Goal: Task Accomplishment & Management: Manage account settings

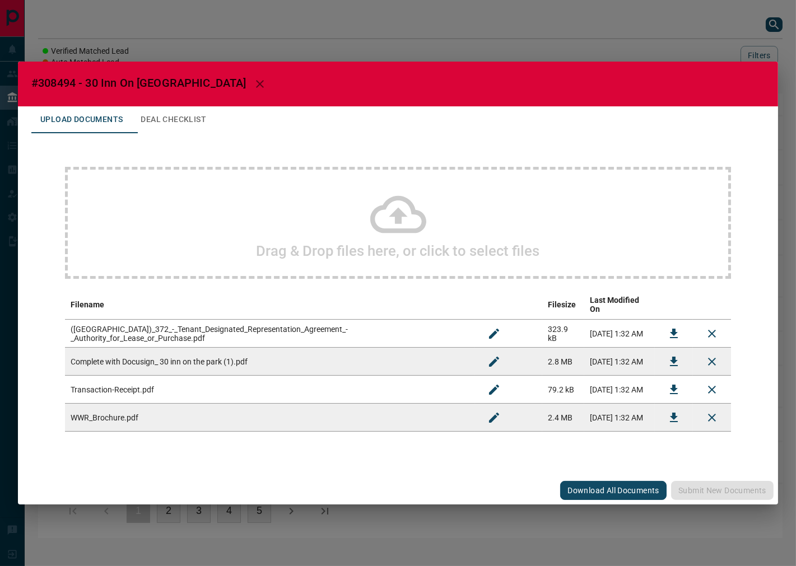
click at [54, 87] on span "#308494 - 30 Inn On [GEOGRAPHIC_DATA]" at bounding box center [138, 82] width 215 height 13
copy span "308494"
drag, startPoint x: 663, startPoint y: 360, endPoint x: 669, endPoint y: 355, distance: 8.3
click at [663, 360] on button "Download" at bounding box center [674, 362] width 27 height 27
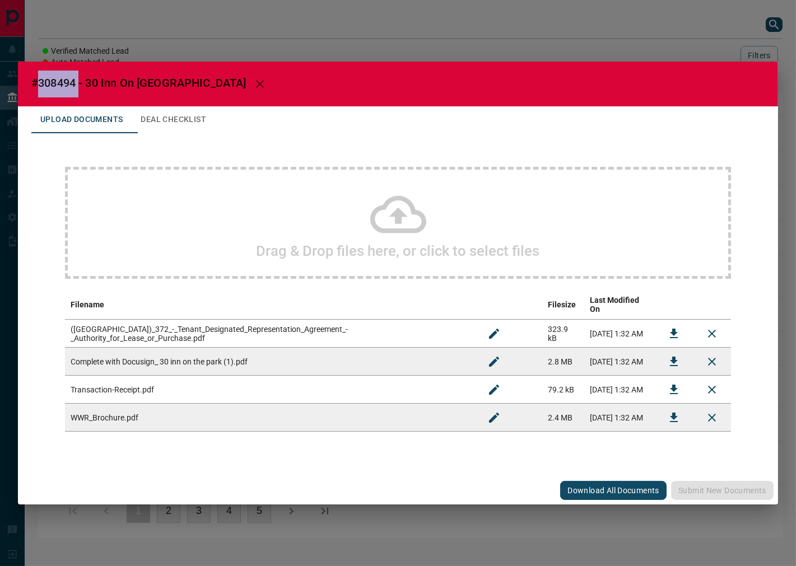
click at [187, 120] on button "Deal Checklist" at bounding box center [173, 119] width 83 height 27
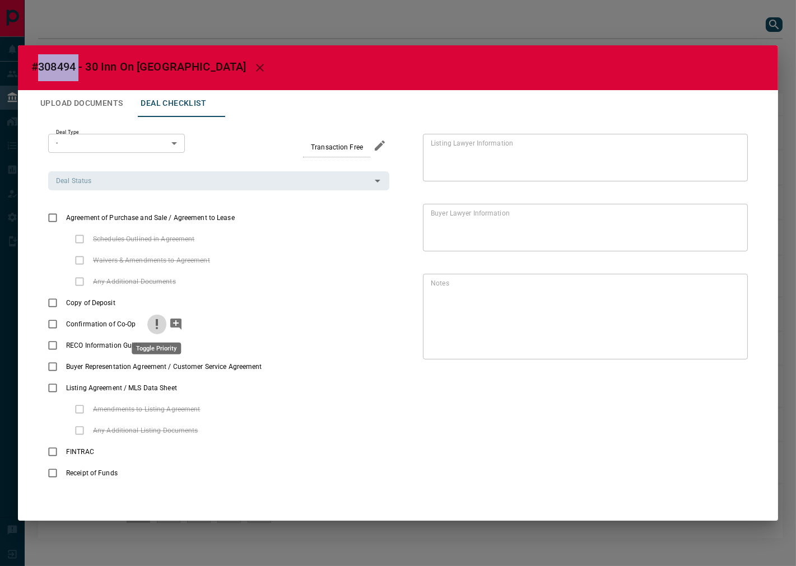
click at [158, 329] on icon "priority" at bounding box center [156, 324] width 13 height 13
click at [174, 327] on icon "add note" at bounding box center [175, 324] width 11 height 11
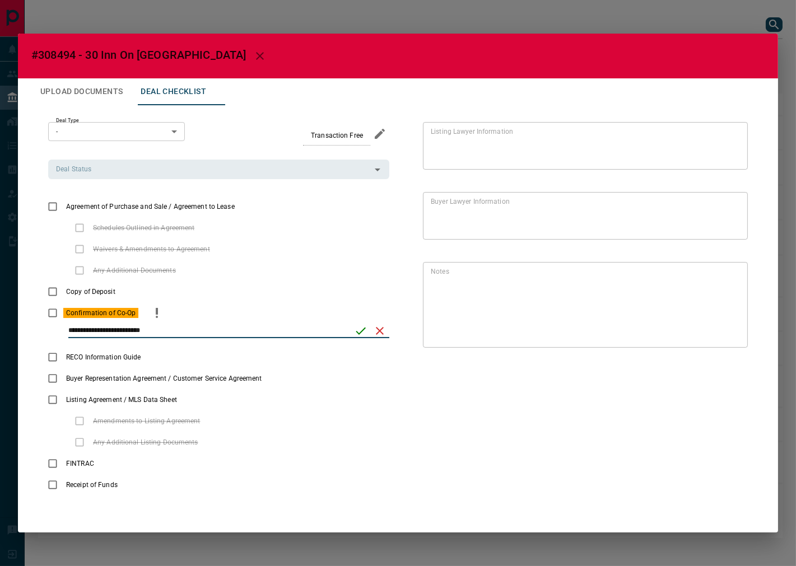
type input "**********"
click at [356, 336] on icon "save" at bounding box center [360, 330] width 13 height 13
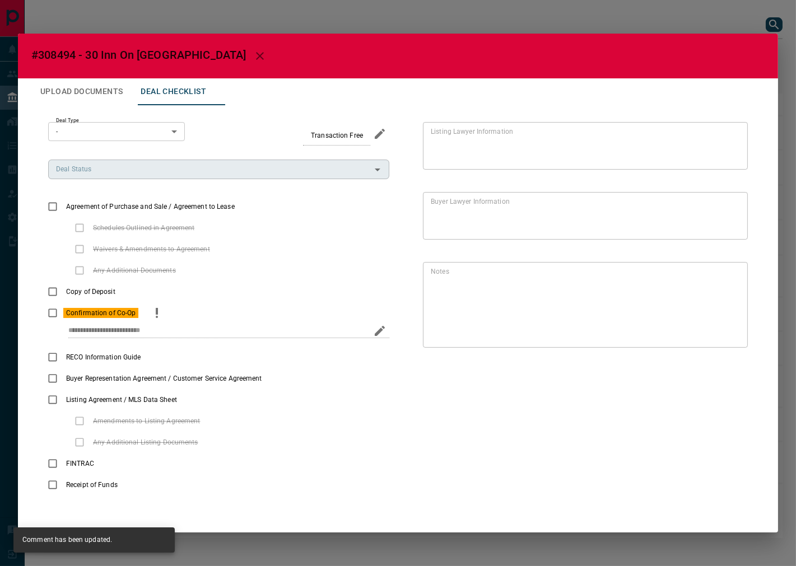
click at [66, 175] on input "Deal Status" at bounding box center [210, 169] width 316 height 12
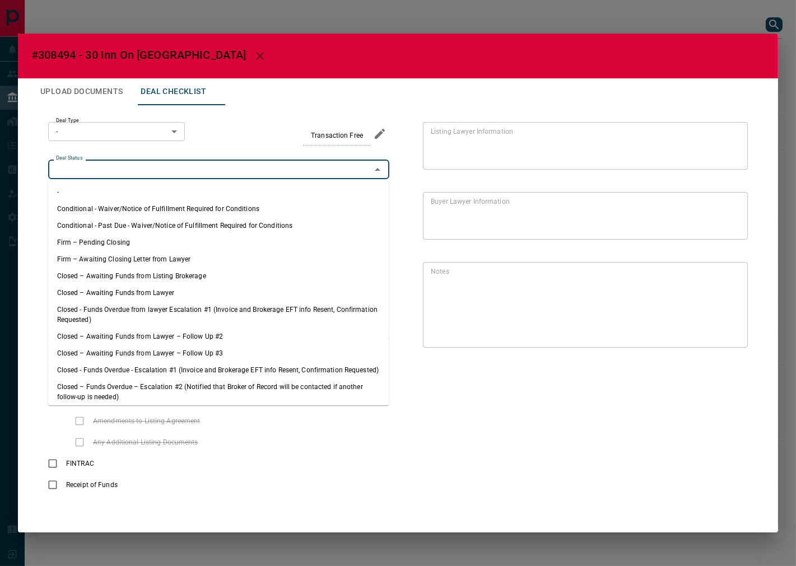
click at [143, 245] on li "Firm – Pending Closing" at bounding box center [218, 242] width 341 height 17
type input "**********"
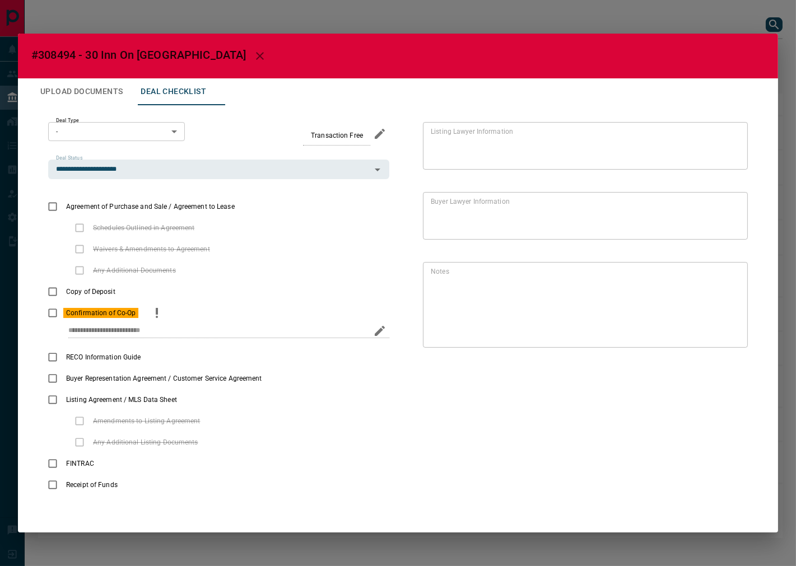
click at [85, 96] on button "Upload Documents" at bounding box center [81, 91] width 100 height 27
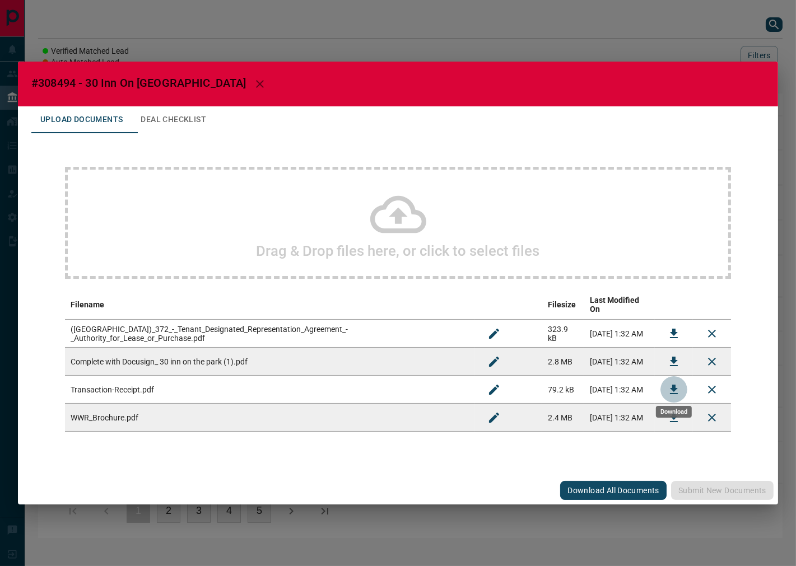
click at [673, 387] on icon "Download" at bounding box center [673, 389] width 13 height 13
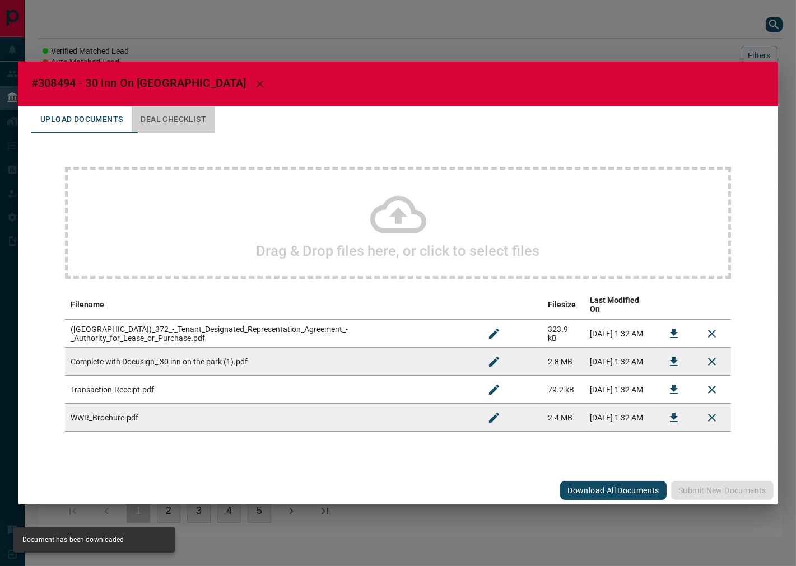
click at [198, 123] on button "Deal Checklist" at bounding box center [173, 119] width 83 height 27
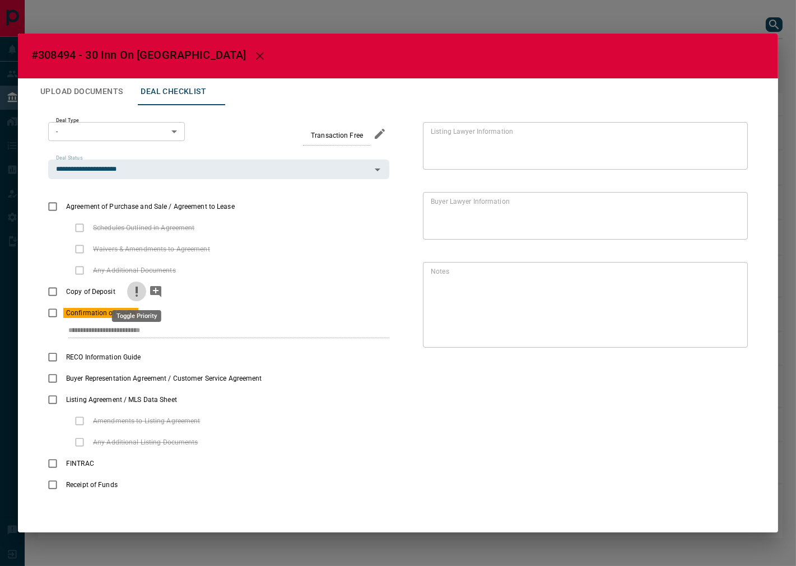
click at [132, 296] on icon "priority" at bounding box center [136, 291] width 13 height 13
click at [152, 291] on icon "add note" at bounding box center [155, 291] width 11 height 11
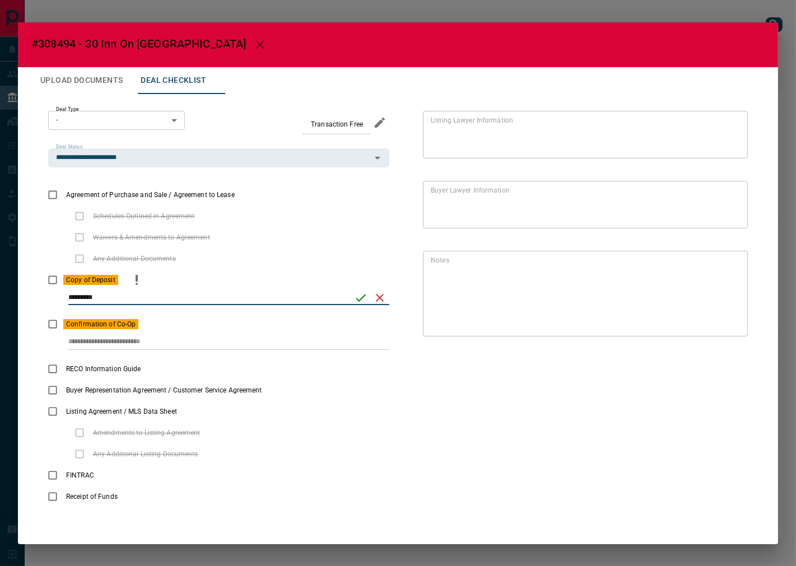
type input "*********"
click at [365, 301] on icon "save" at bounding box center [360, 297] width 13 height 13
click at [148, 114] on body "Lead Transfers Leads Deals Listings Campaigns Quota Rules Agent Quotas Admin Mo…" at bounding box center [398, 275] width 796 height 550
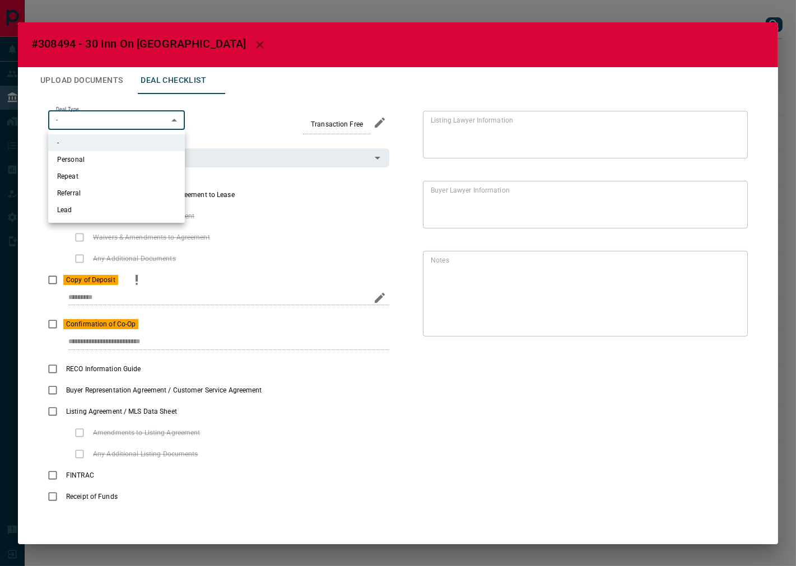
click at [110, 156] on li "Personal" at bounding box center [116, 159] width 137 height 17
type input "*"
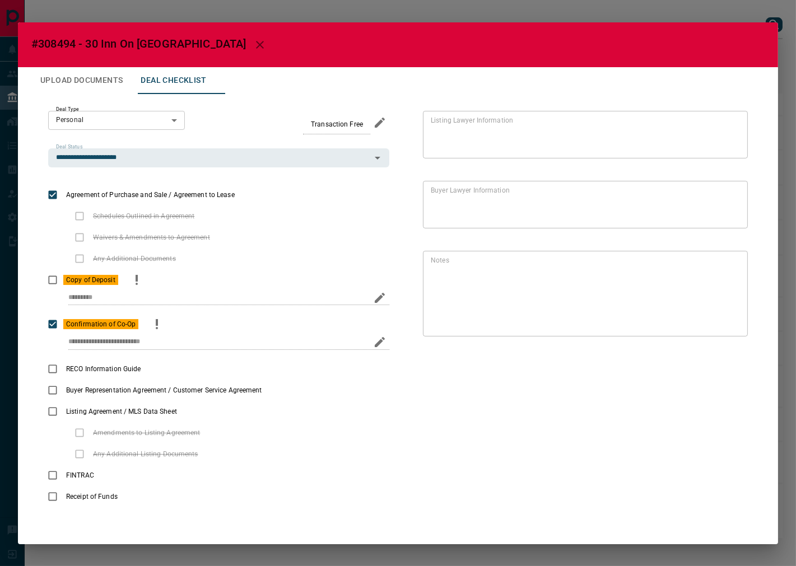
click at [152, 324] on icon "priority" at bounding box center [156, 324] width 13 height 13
click at [117, 81] on button "Upload Documents" at bounding box center [81, 80] width 100 height 27
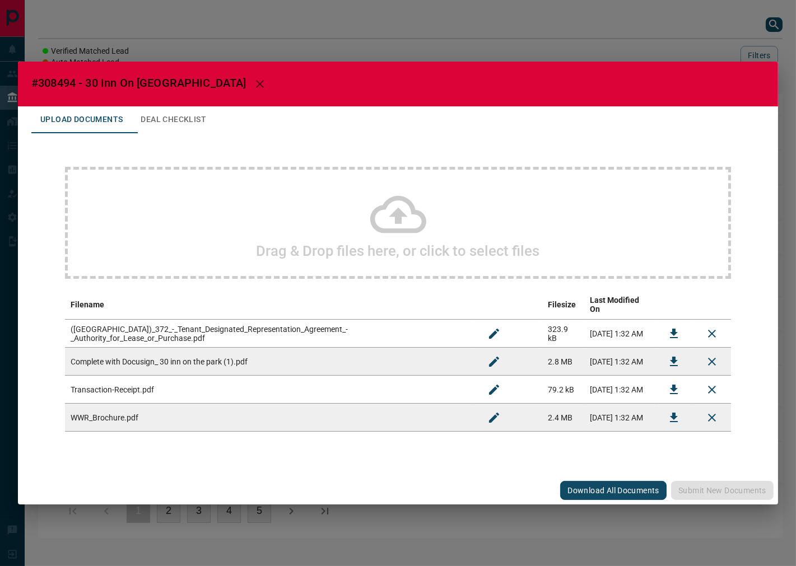
click at [658, 417] on td at bounding box center [674, 418] width 38 height 28
click at [674, 413] on icon "Download" at bounding box center [674, 418] width 8 height 10
click at [668, 329] on icon "Download" at bounding box center [673, 333] width 13 height 13
click at [215, 132] on button "Deal Checklist" at bounding box center [173, 119] width 83 height 27
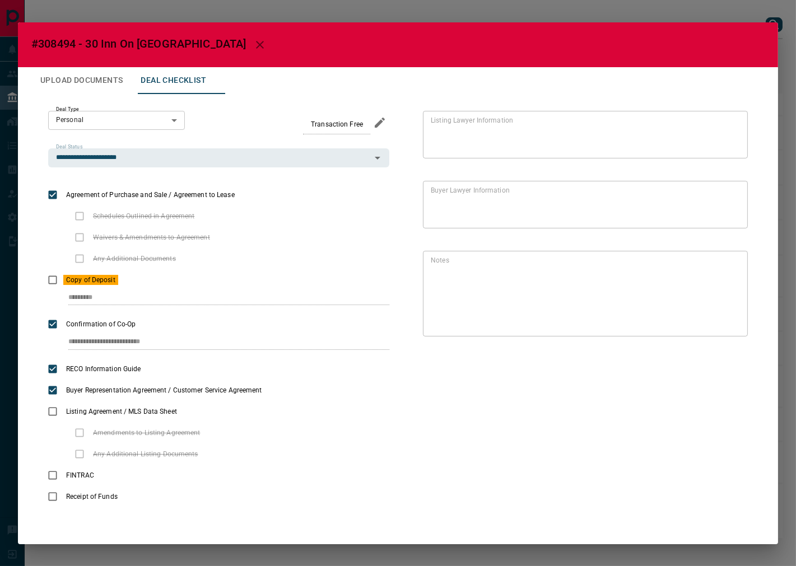
click at [117, 90] on button "Upload Documents" at bounding box center [81, 80] width 100 height 27
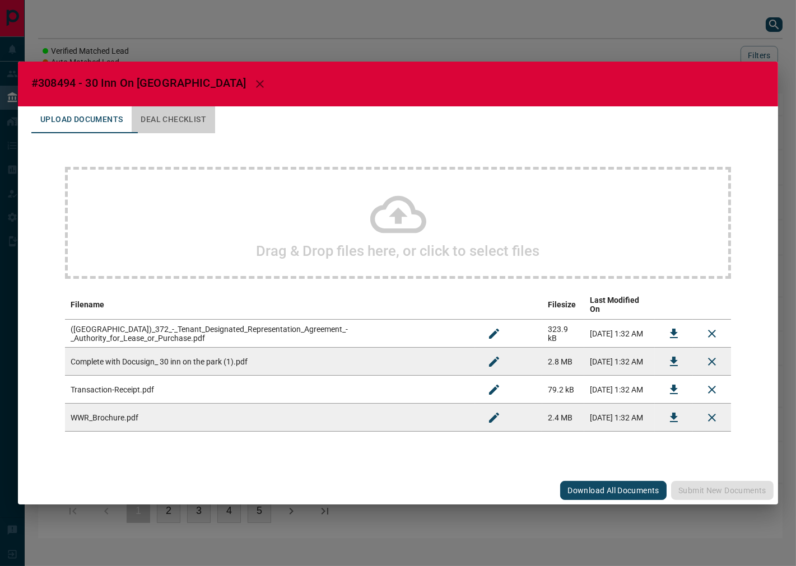
click at [194, 123] on button "Deal Checklist" at bounding box center [173, 119] width 83 height 27
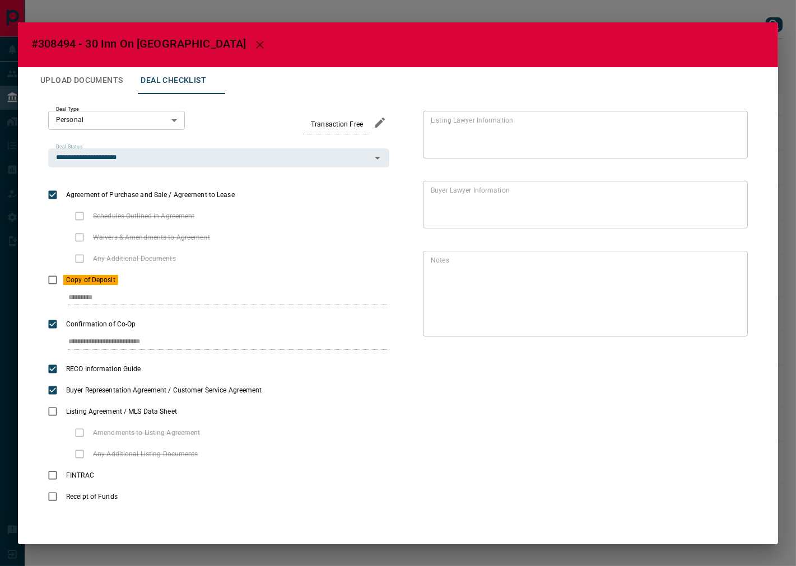
click at [110, 69] on button "Upload Documents" at bounding box center [81, 80] width 100 height 27
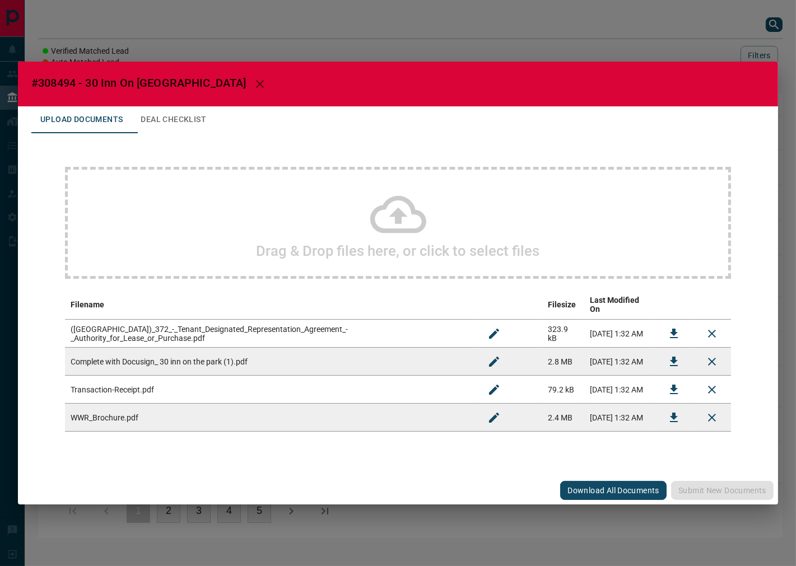
click at [236, 225] on div "Drag & Drop files here, or click to select files" at bounding box center [398, 223] width 666 height 112
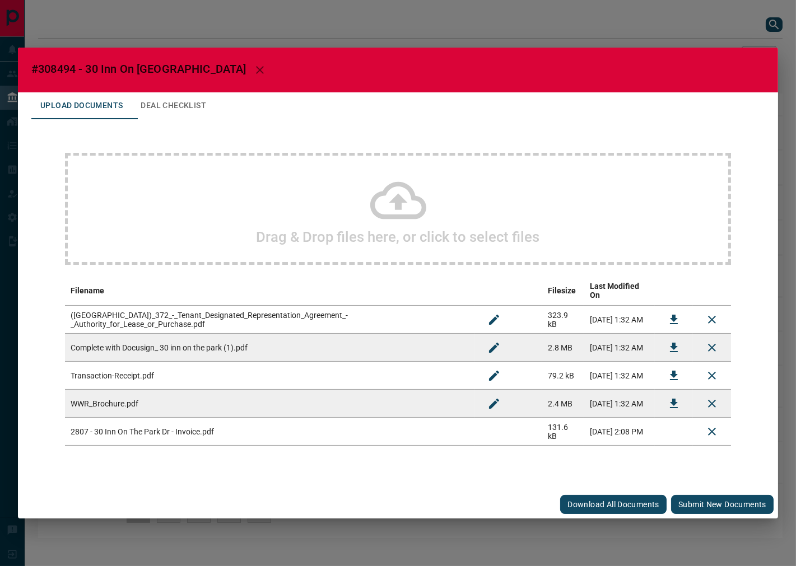
drag, startPoint x: 709, startPoint y: 503, endPoint x: 690, endPoint y: 489, distance: 23.2
click at [709, 503] on button "Submit new documents" at bounding box center [722, 504] width 103 height 19
click at [670, 345] on icon "Download" at bounding box center [673, 347] width 13 height 13
click at [668, 341] on icon "Download" at bounding box center [673, 347] width 13 height 13
